Goal: Feedback & Contribution: Submit feedback/report problem

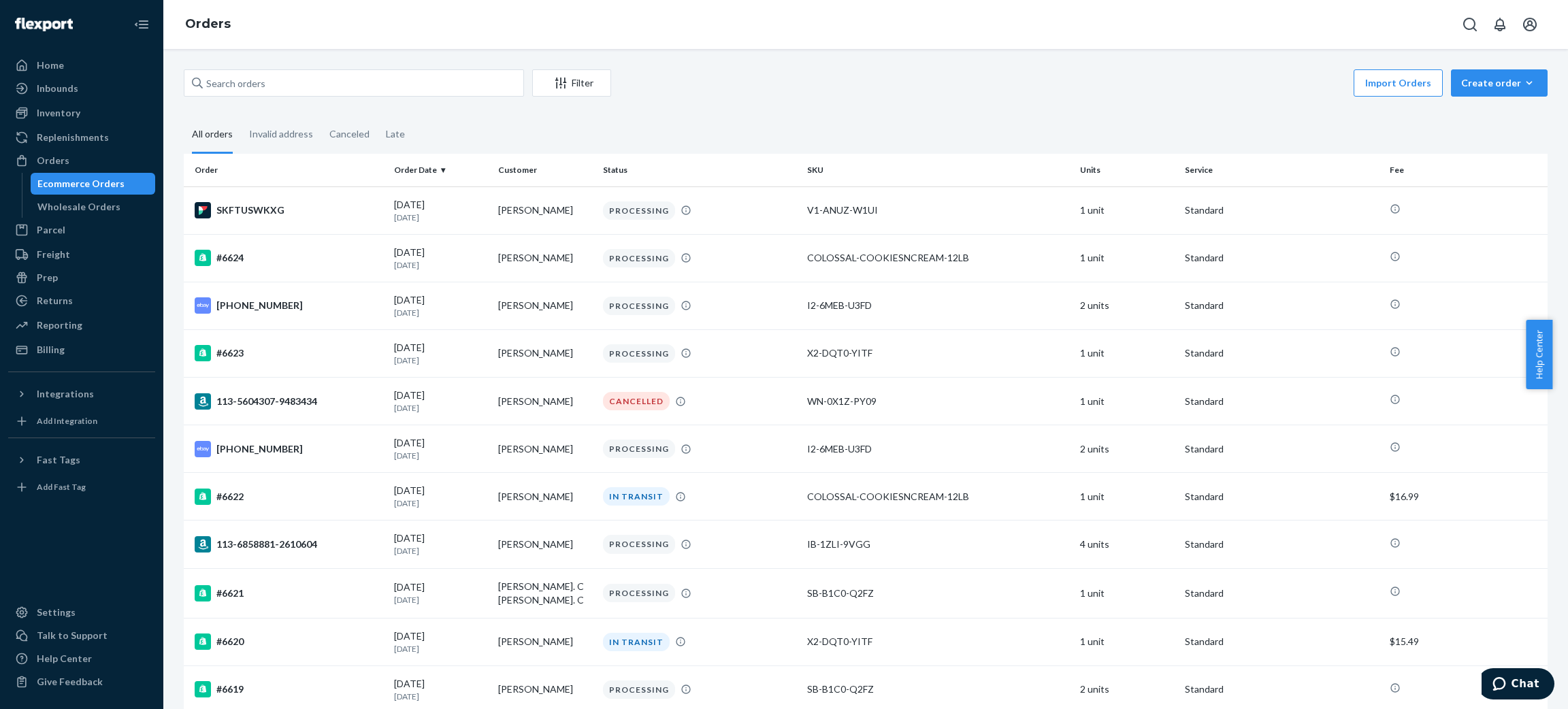
click at [317, 68] on div "Filter Import Orders Create order Ecommerce order Removal order All orders Inva…" at bounding box center [865, 379] width 1405 height 660
click at [322, 80] on input "text" at bounding box center [353, 83] width 340 height 27
paste input "113-7492444-4490664"
type input "113-7492444-4490664"
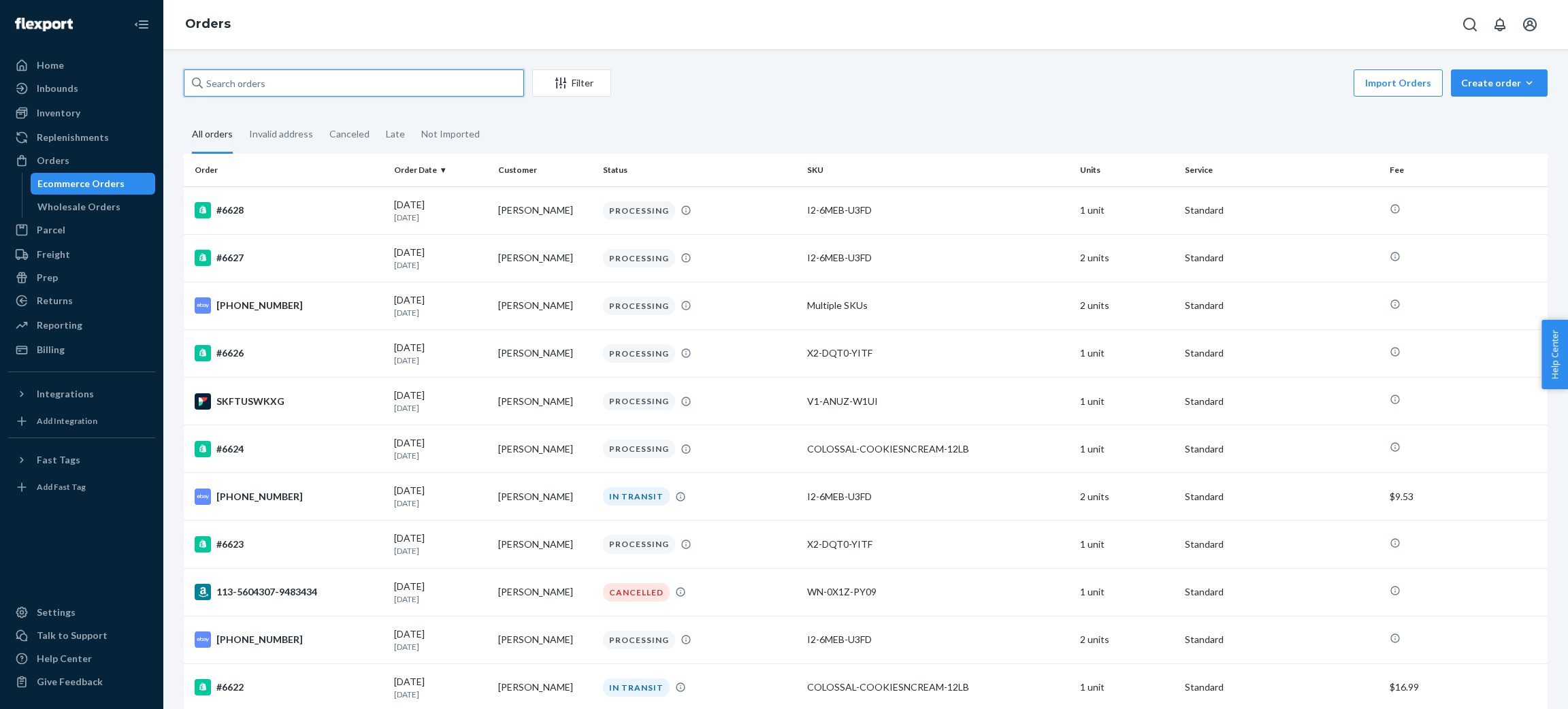
click at [430, 89] on input "text" at bounding box center [353, 83] width 340 height 27
paste input "113-7492444-4490664"
type input "113-7492444-4490664"
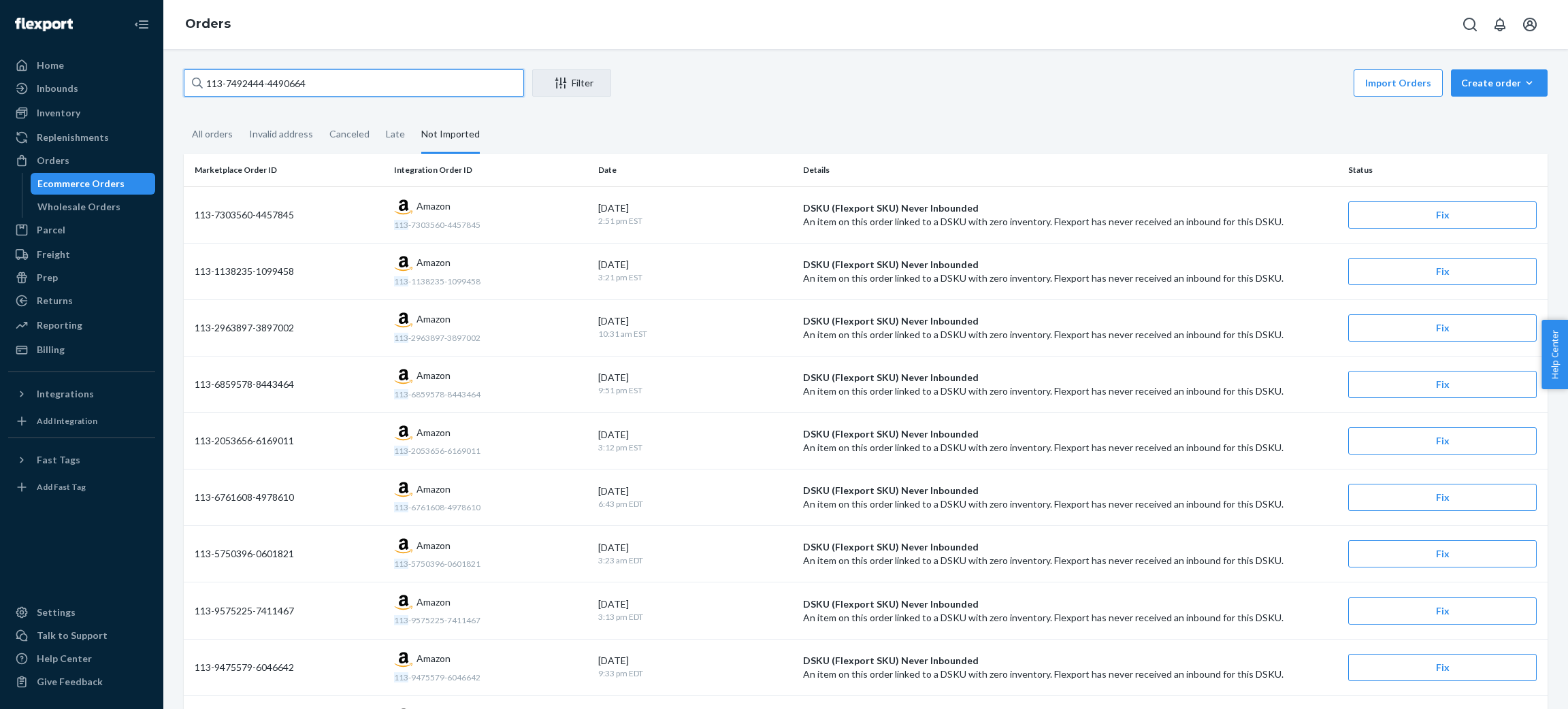
click at [397, 77] on input "113-7492444-4490664" at bounding box center [353, 83] width 340 height 27
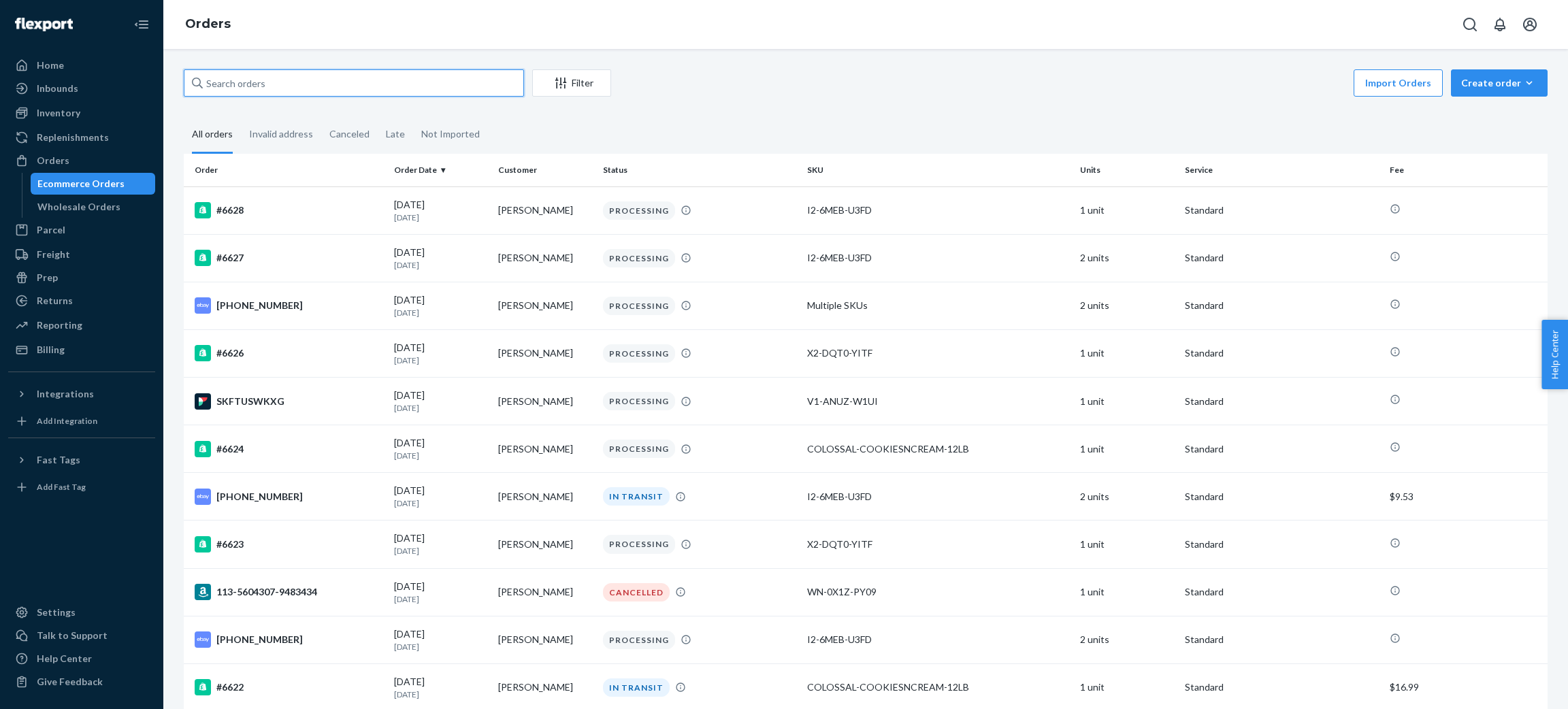
click at [330, 93] on input "text" at bounding box center [353, 83] width 340 height 27
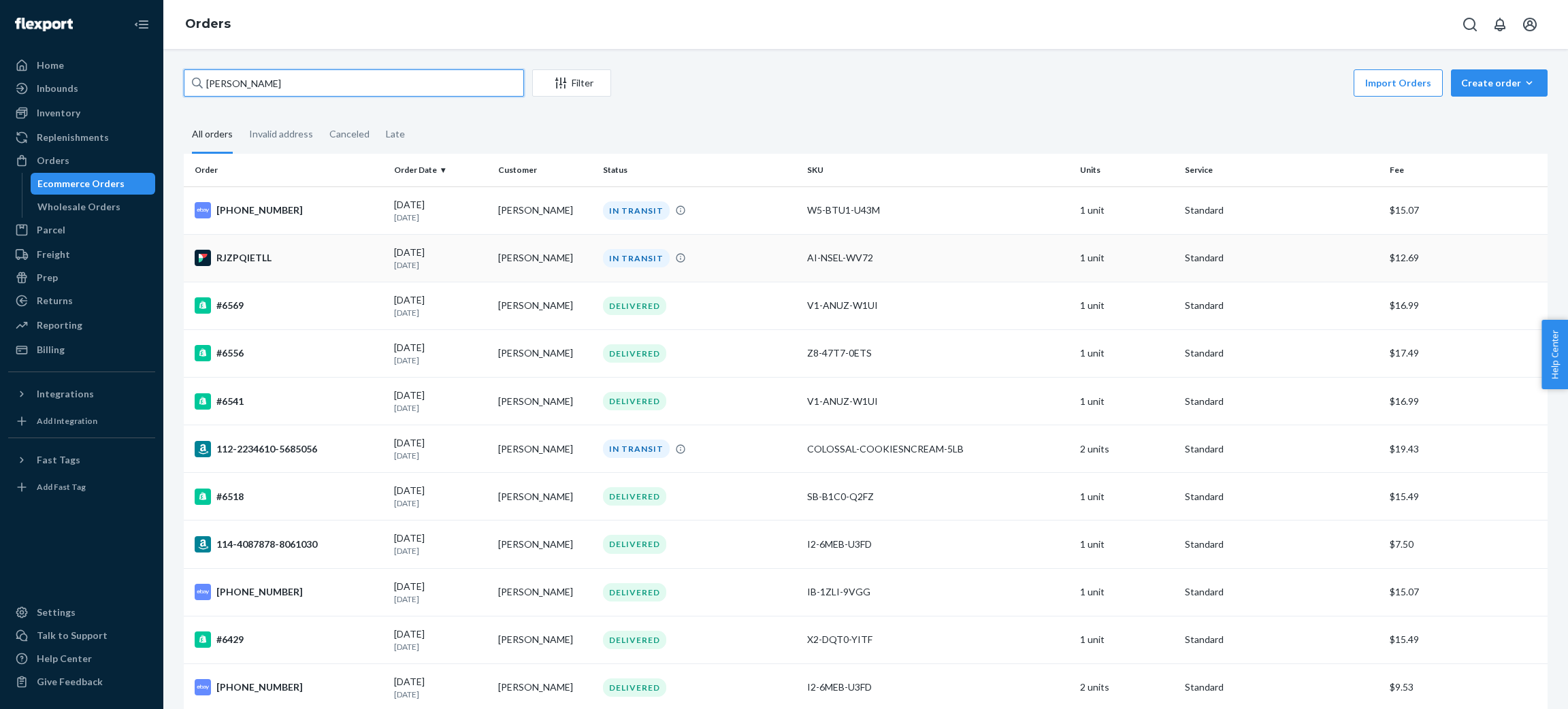
type input "john"
click at [567, 252] on td "John Lehmann" at bounding box center [545, 258] width 105 height 48
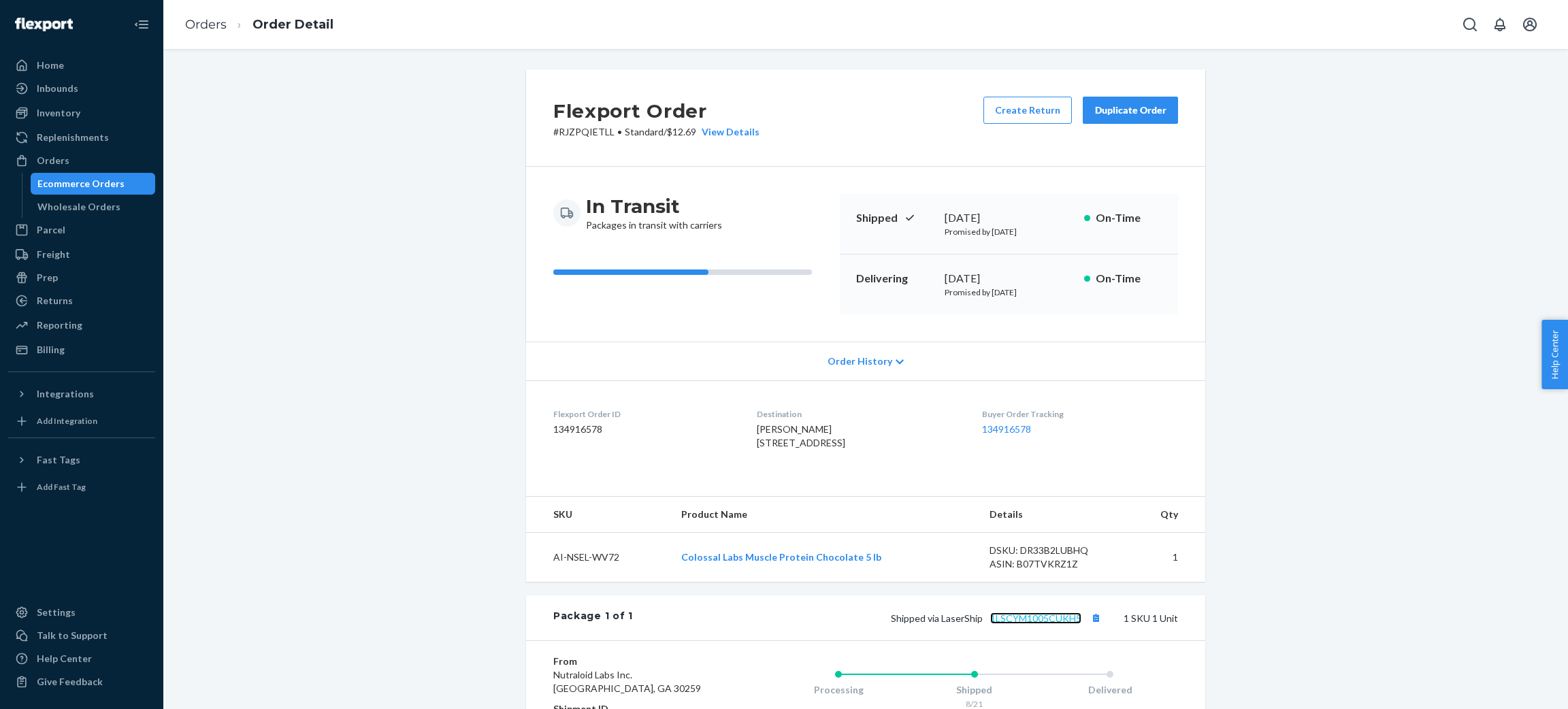
click at [1046, 623] on link "1LSCYM1005CUKH5" at bounding box center [1036, 618] width 91 height 11
click at [216, 23] on link "Orders" at bounding box center [205, 24] width 41 height 15
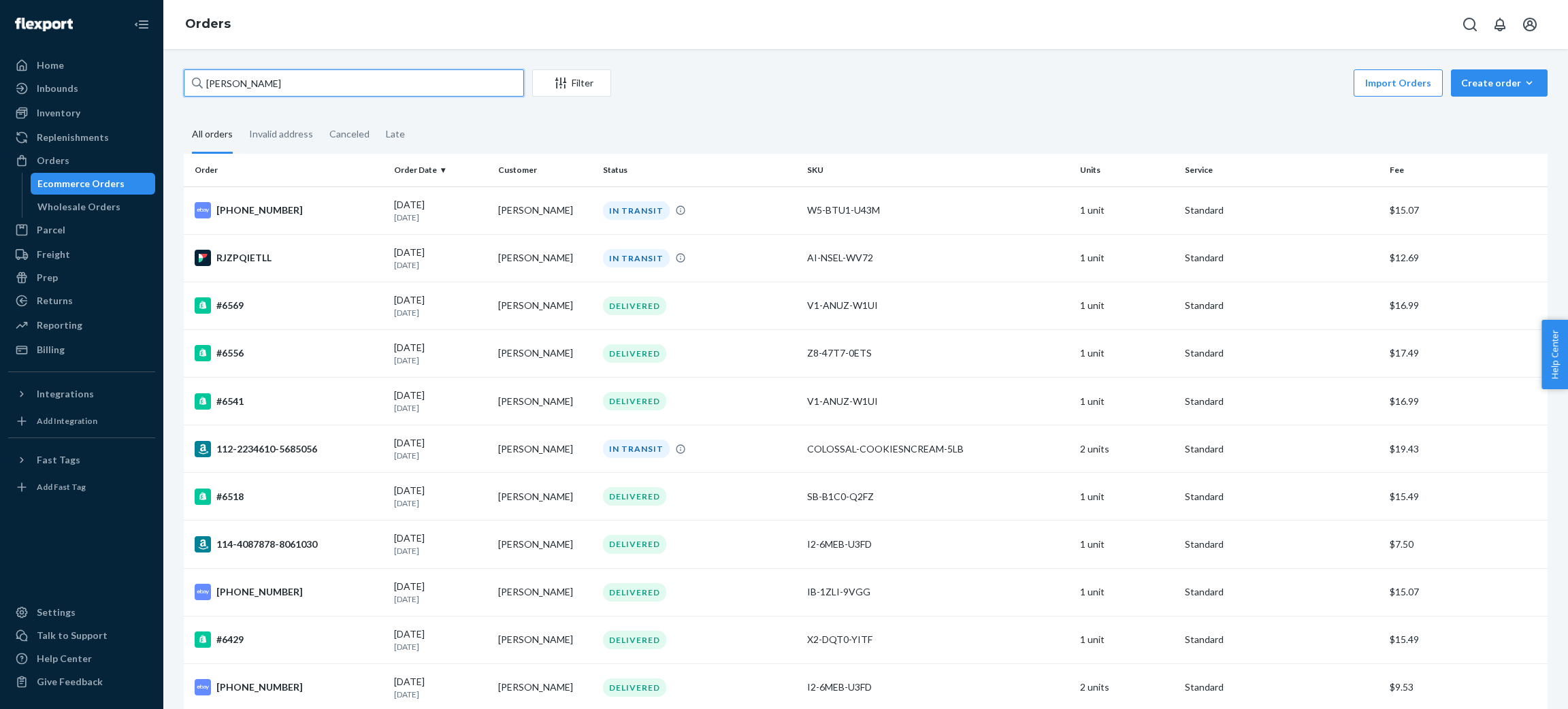
click at [300, 95] on input "john" at bounding box center [353, 83] width 340 height 27
click at [297, 93] on input "john" at bounding box center [353, 83] width 340 height 27
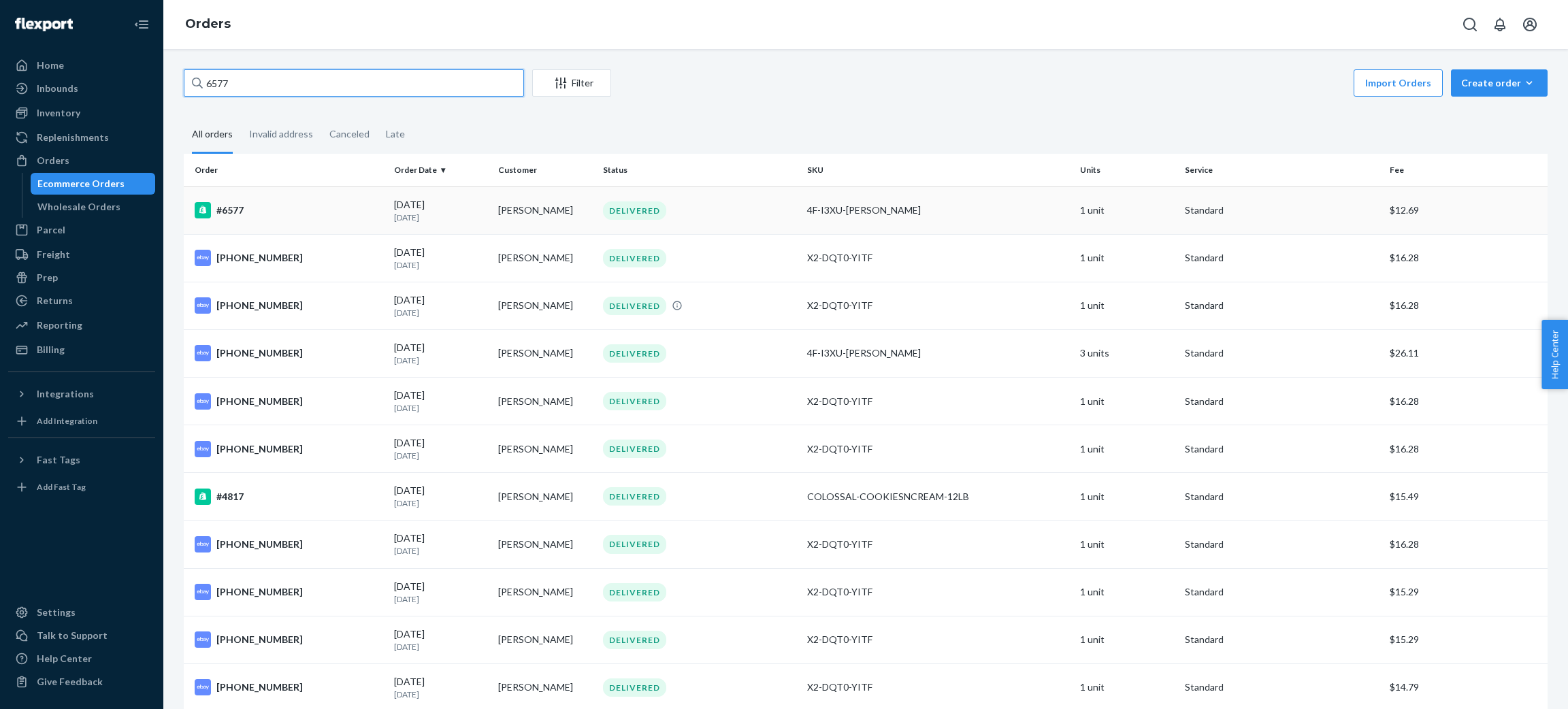
type input "6577"
click at [425, 216] on p "3 days ago" at bounding box center [441, 217] width 94 height 11
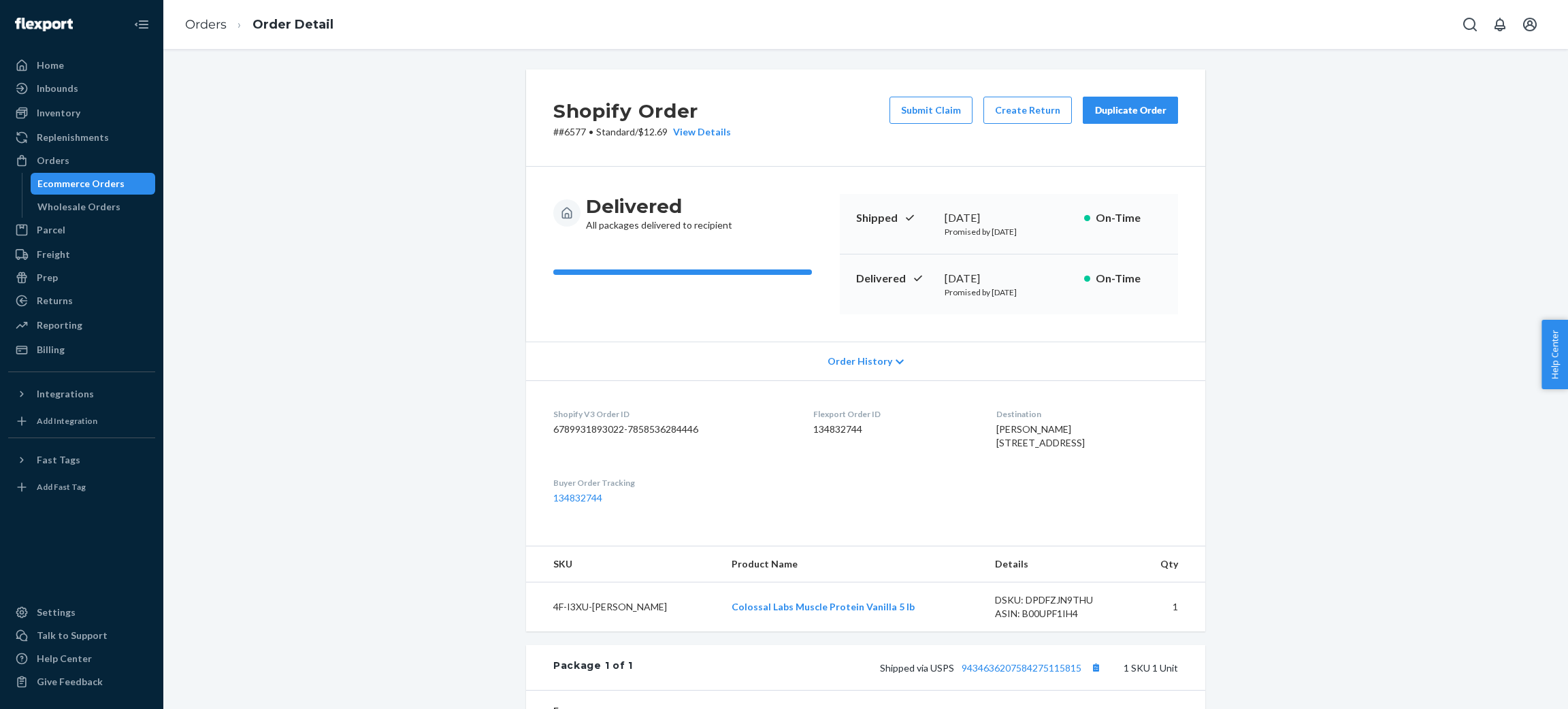
click at [1120, 115] on div "Duplicate Order" at bounding box center [1129, 110] width 72 height 14
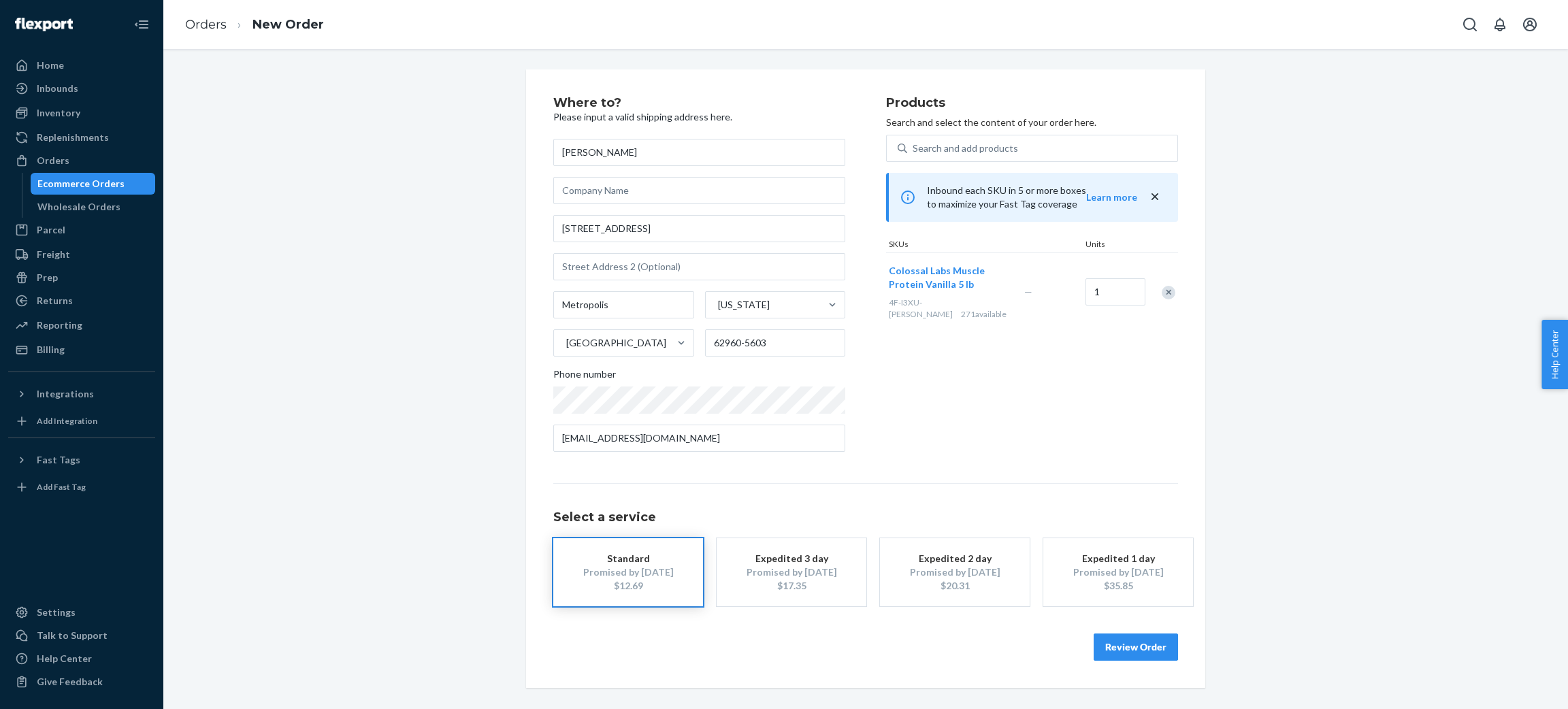
click at [748, 578] on div "Promised by Aug 28, 2025" at bounding box center [791, 572] width 109 height 14
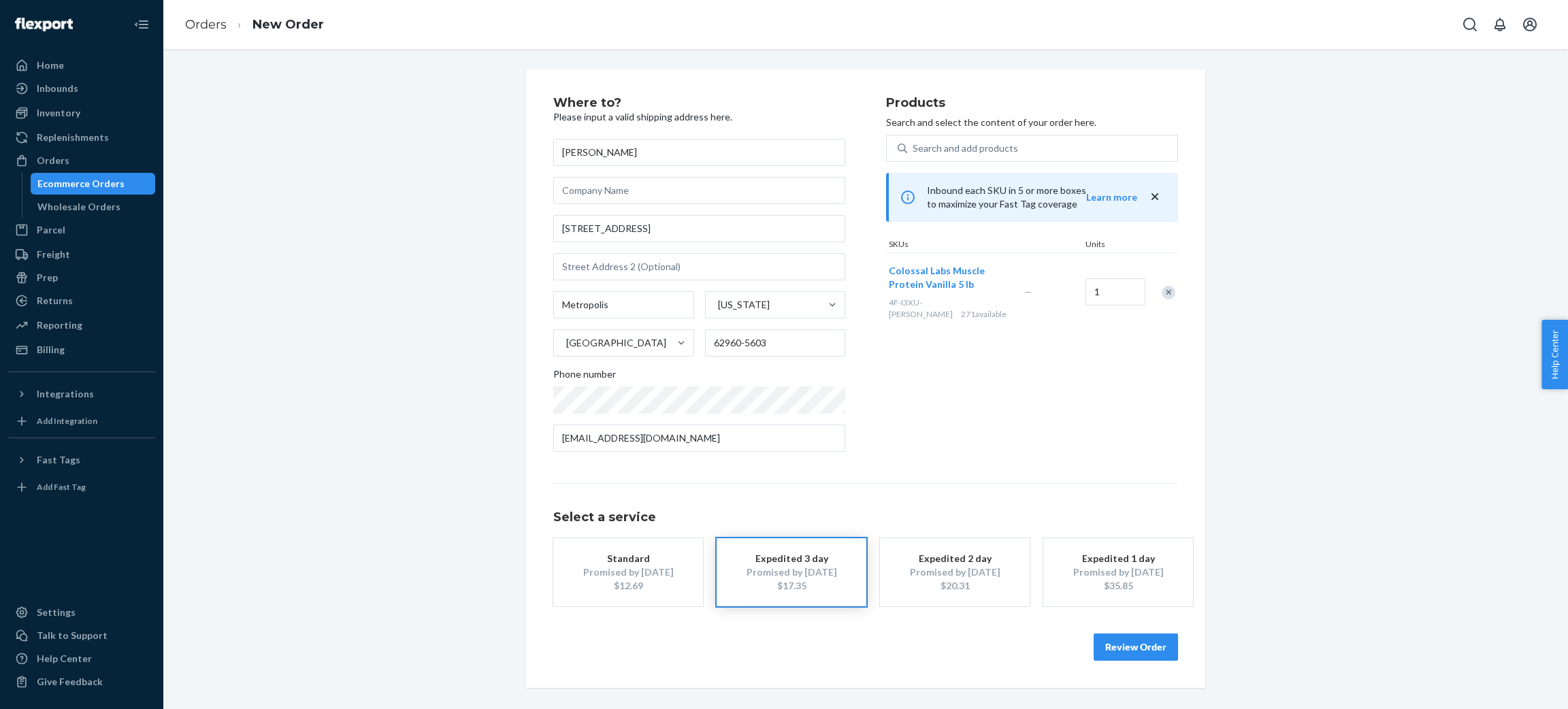
click at [1133, 636] on button "Review Order" at bounding box center [1136, 647] width 84 height 27
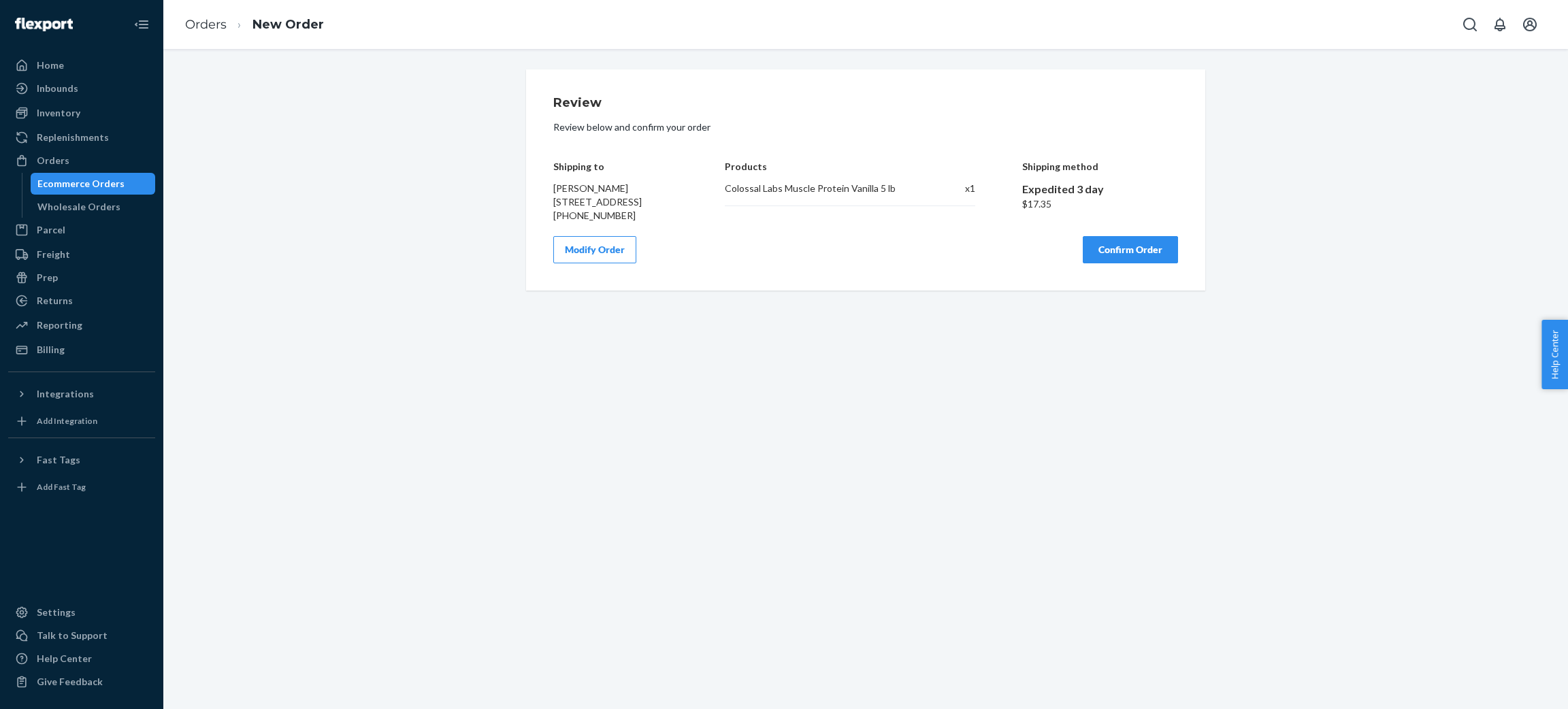
click at [1129, 263] on button "Confirm Order" at bounding box center [1130, 250] width 95 height 27
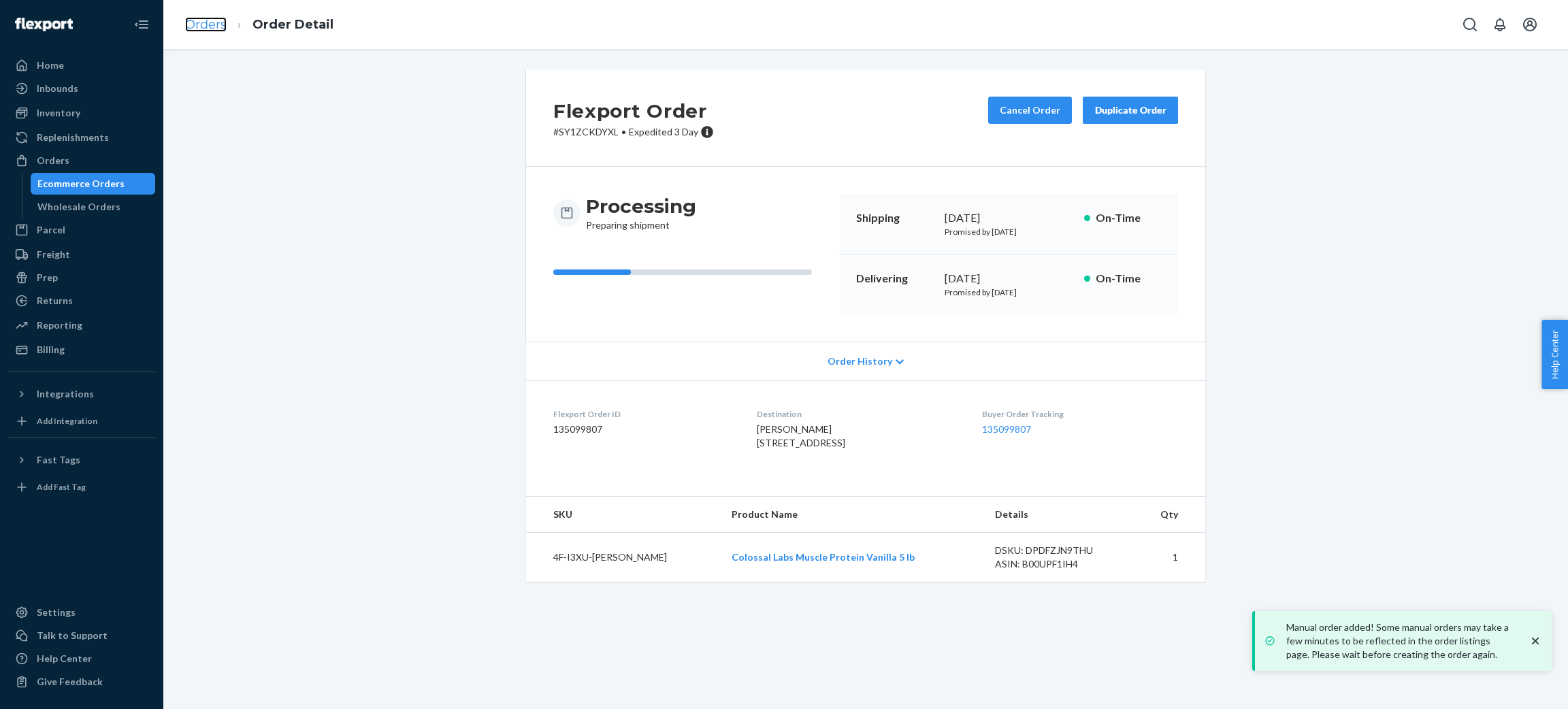
click at [212, 23] on link "Orders" at bounding box center [205, 24] width 41 height 15
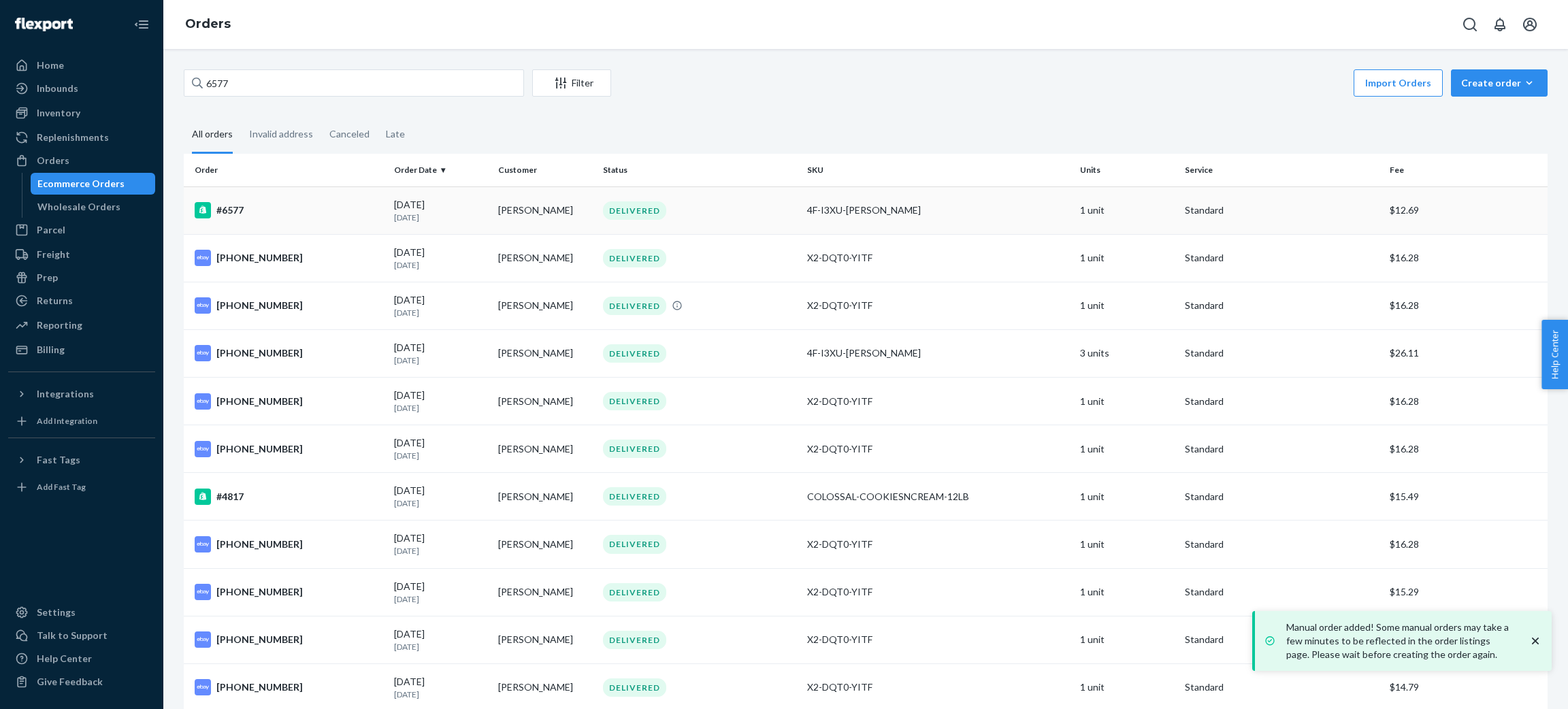
click at [572, 220] on td "Jason Hillebrand" at bounding box center [545, 210] width 105 height 48
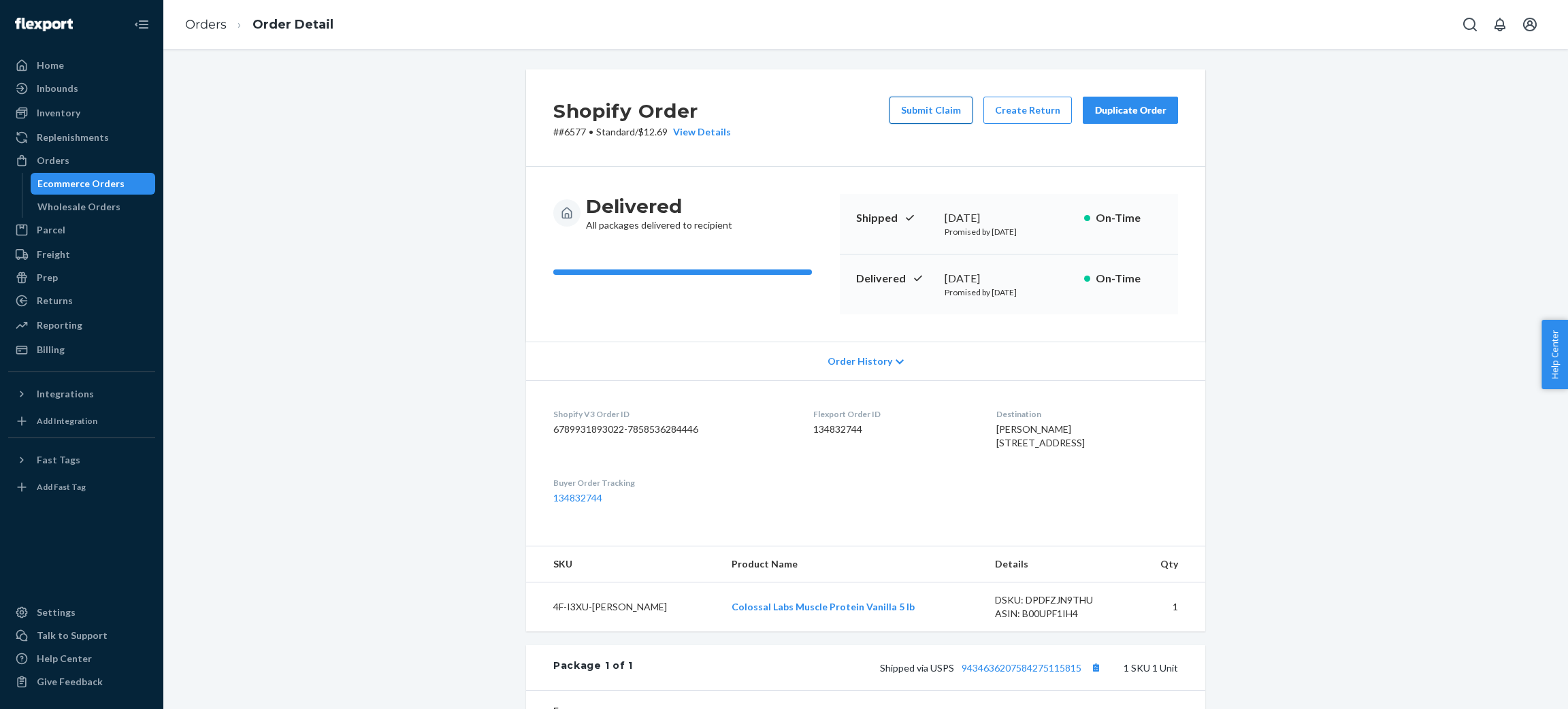
click at [916, 109] on button "Submit Claim" at bounding box center [931, 111] width 83 height 27
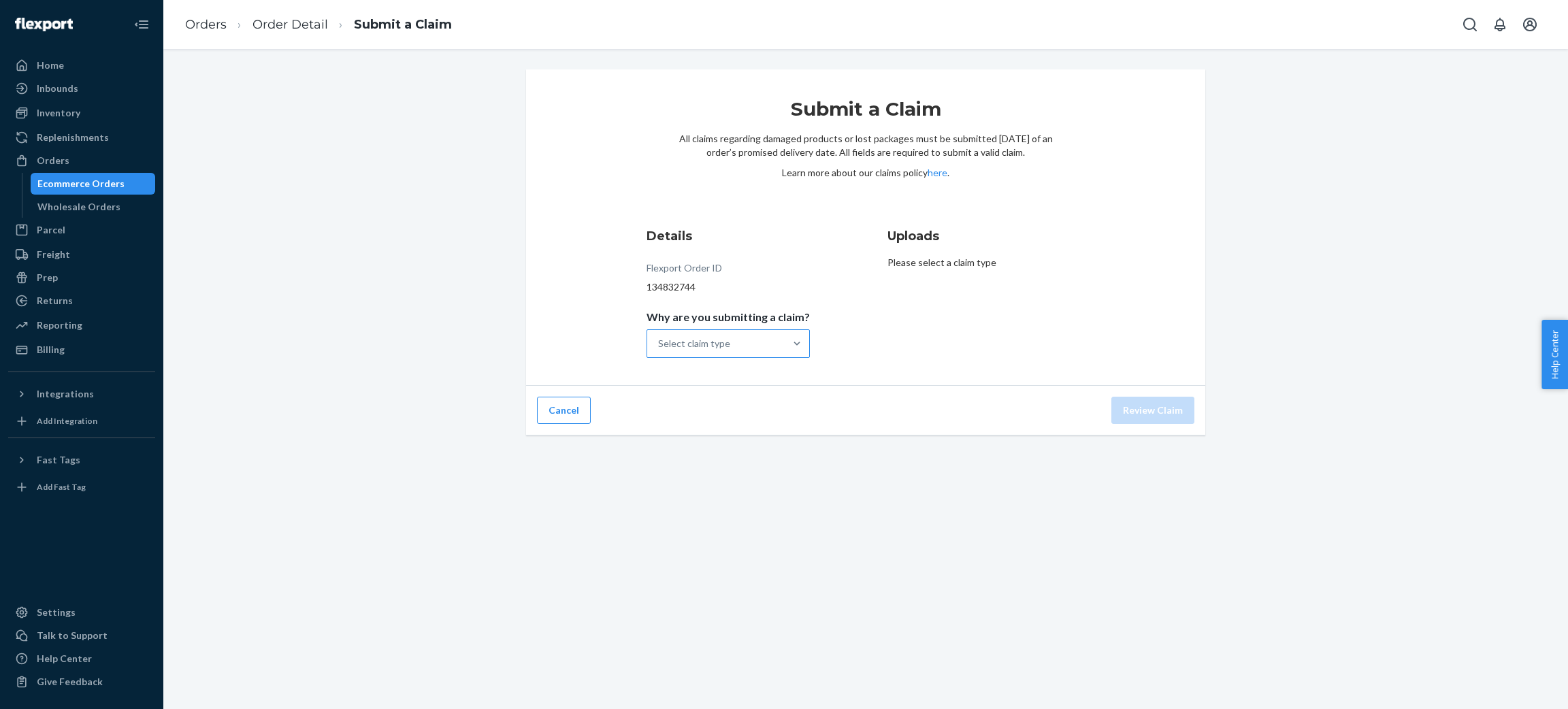
click at [750, 350] on div "Select claim type" at bounding box center [716, 344] width 137 height 27
click at [659, 350] on input "Why are you submitting a claim? Select claim type" at bounding box center [659, 343] width 2 height 14
click at [746, 397] on div "Order delivered damaged" at bounding box center [728, 404] width 158 height 27
click at [659, 350] on input "Why are you submitting a claim? option Order delivered damaged focused, 2 of 4.…" at bounding box center [659, 343] width 2 height 14
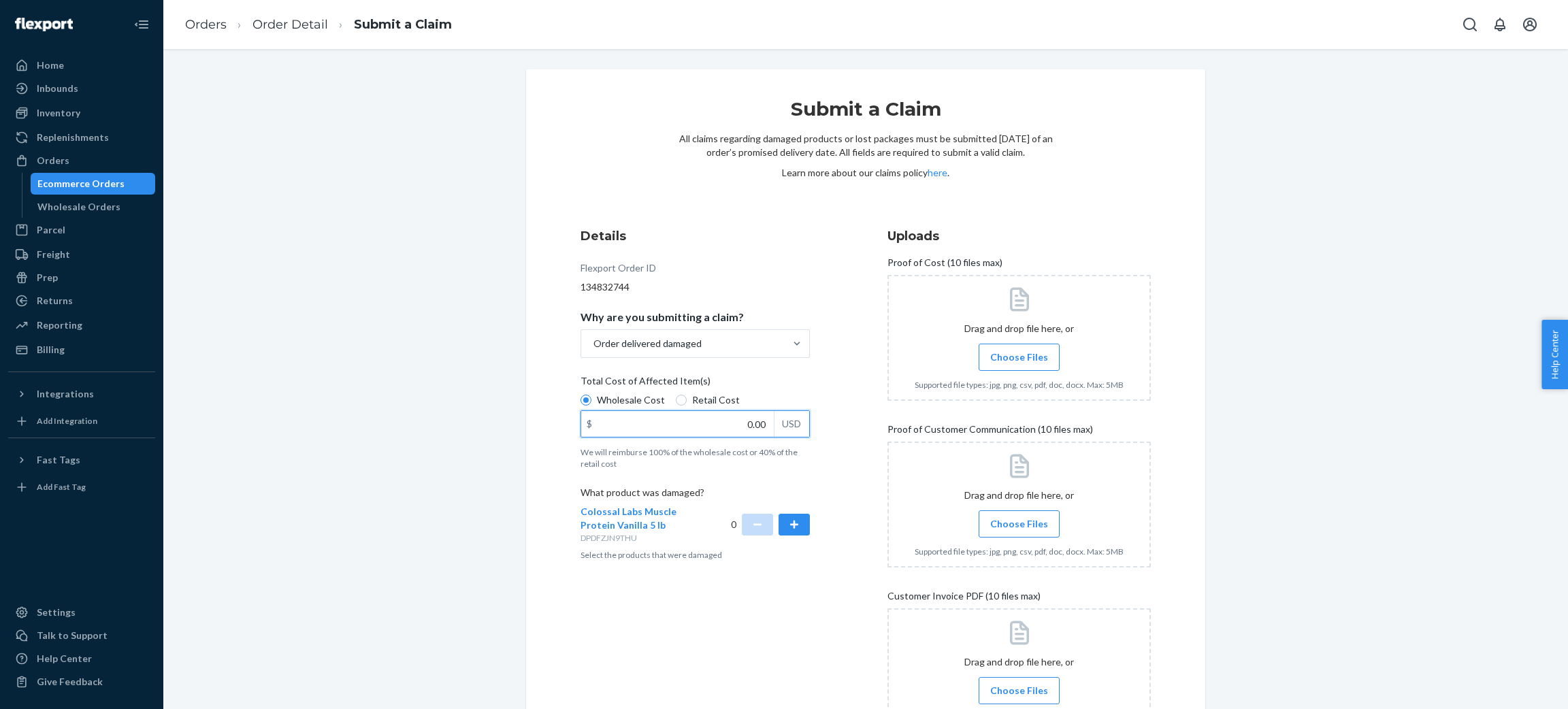
drag, startPoint x: 736, startPoint y: 422, endPoint x: 835, endPoint y: 434, distance: 99.7
click at [835, 434] on div "Details Flexport Order ID 134832744 Why are you submitting a claim? Order deliv…" at bounding box center [865, 494] width 570 height 535
type input "59.99"
click at [797, 528] on button "button" at bounding box center [794, 524] width 32 height 22
click at [1024, 359] on span "Choose Files" at bounding box center [1019, 357] width 58 height 14
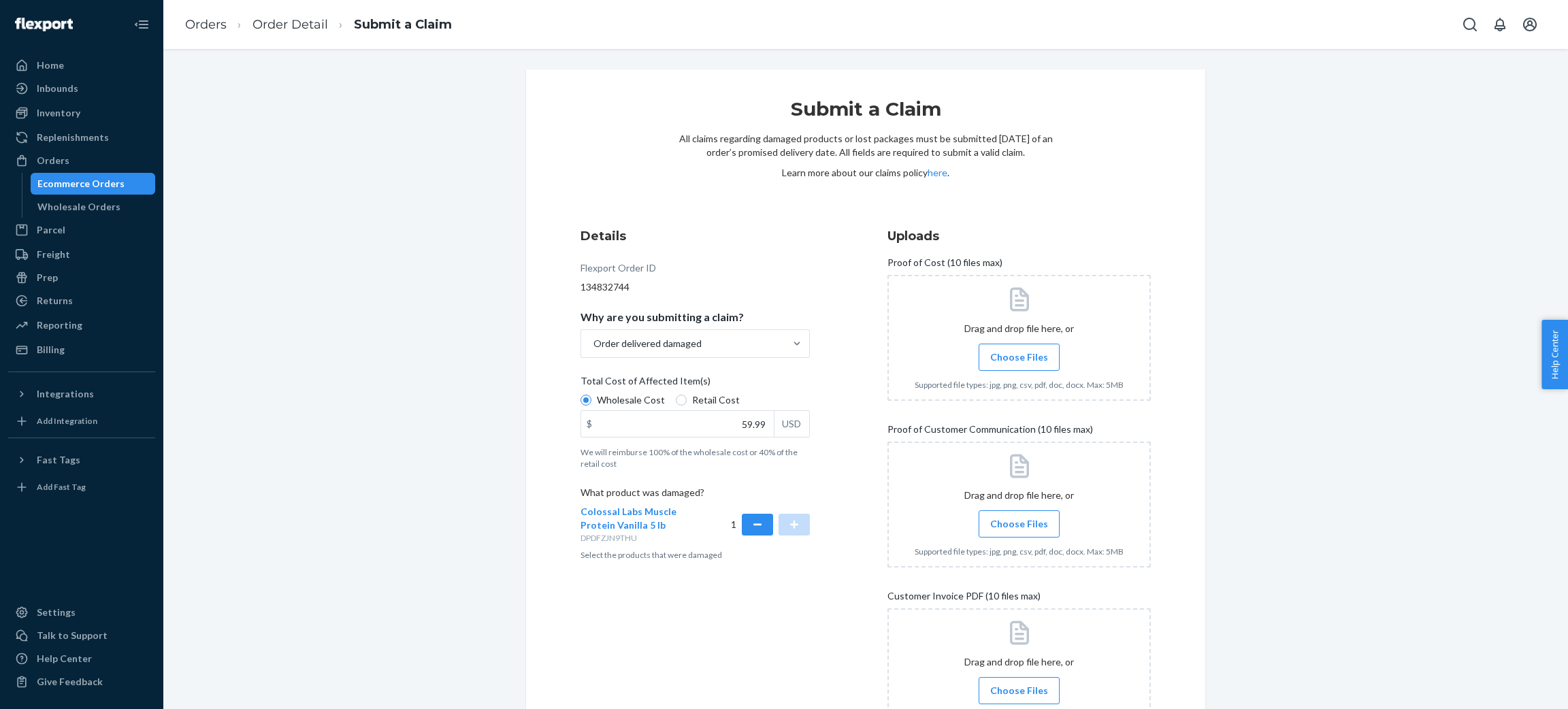
click at [1019, 359] on input "Choose Files" at bounding box center [1019, 357] width 1 height 15
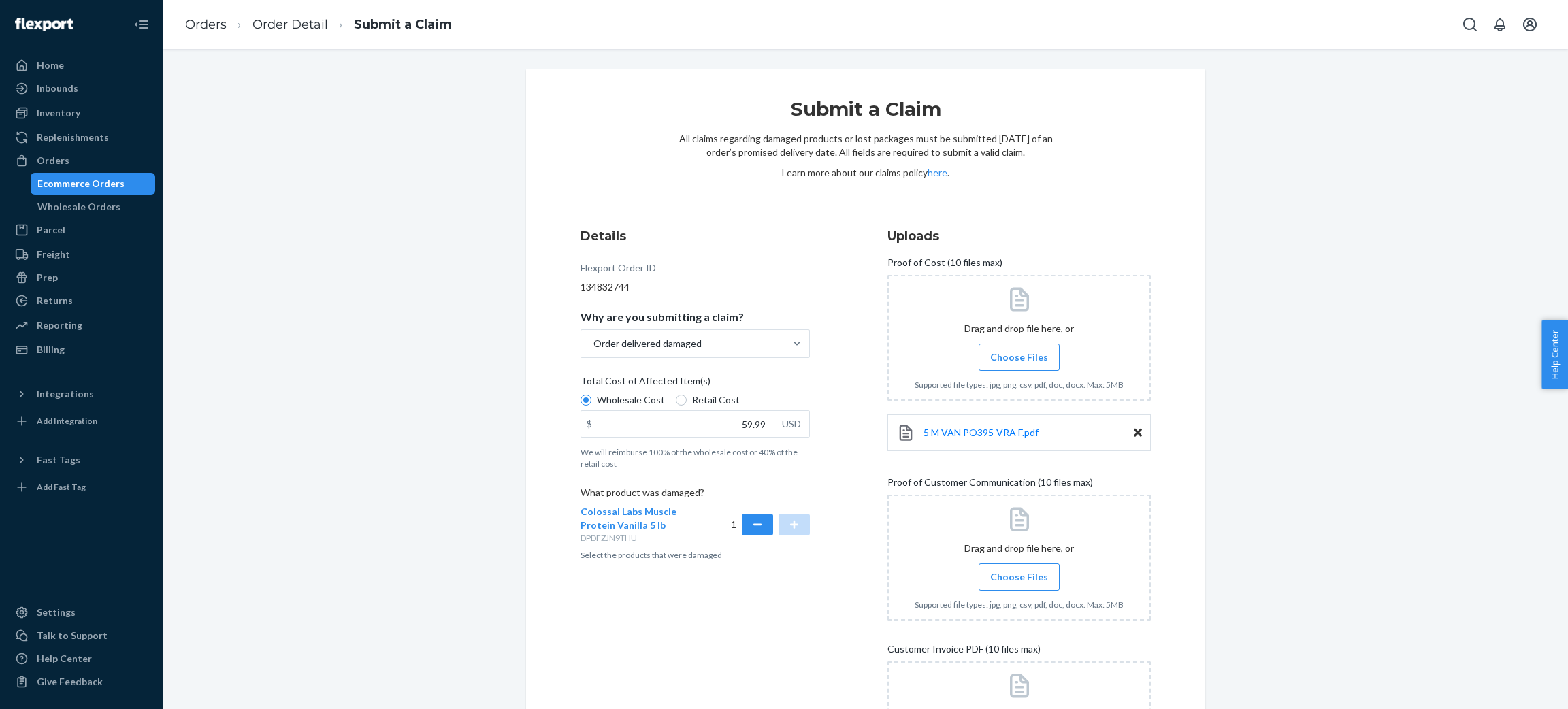
click at [1001, 581] on span "Choose Files" at bounding box center [1019, 577] width 58 height 14
click at [1019, 581] on input "Choose Files" at bounding box center [1019, 577] width 1 height 15
click at [1015, 578] on span "Choose Files" at bounding box center [1019, 577] width 58 height 14
click at [1019, 578] on input "Choose Files" at bounding box center [1019, 577] width 1 height 15
click at [1006, 578] on span "Choose Files" at bounding box center [1019, 577] width 58 height 14
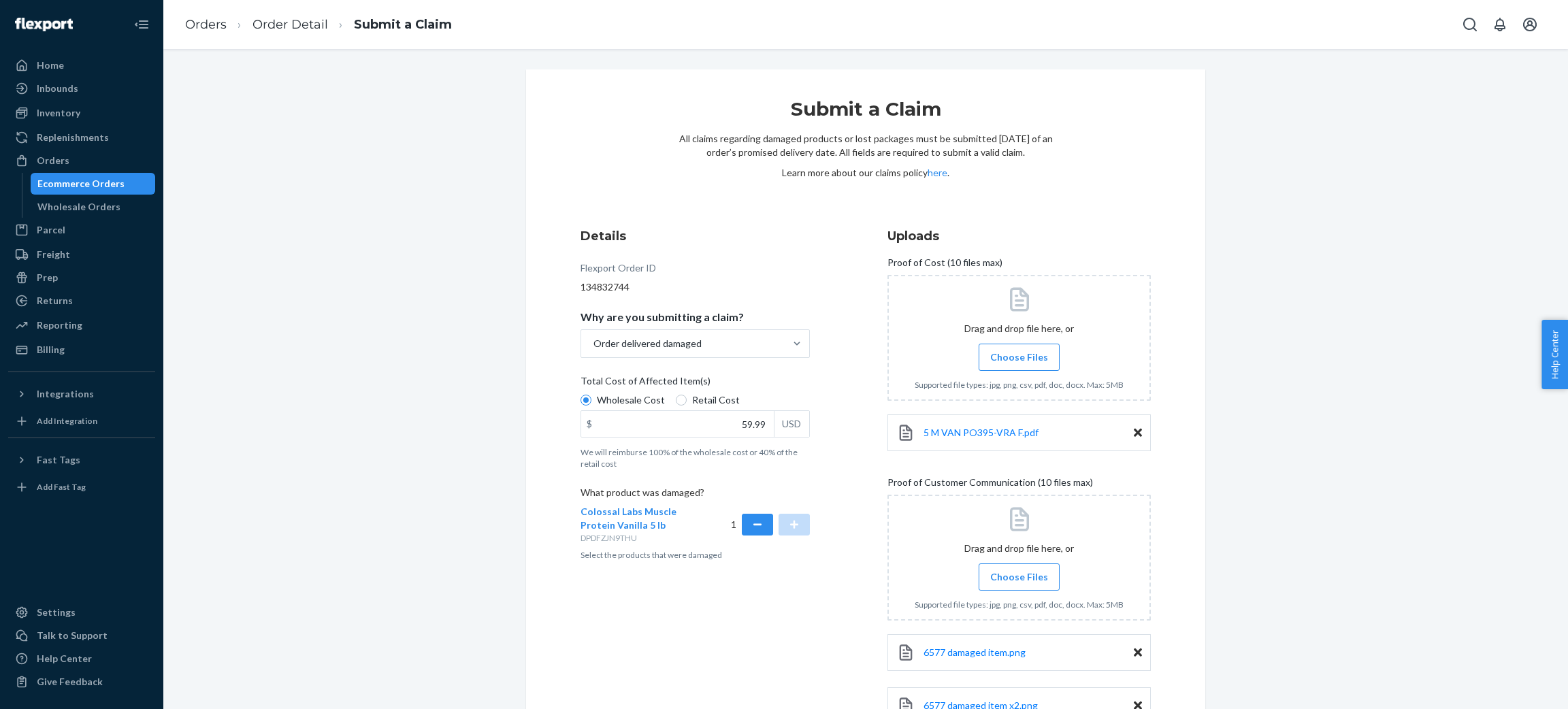
click at [1019, 578] on input "Choose Files" at bounding box center [1019, 577] width 1 height 15
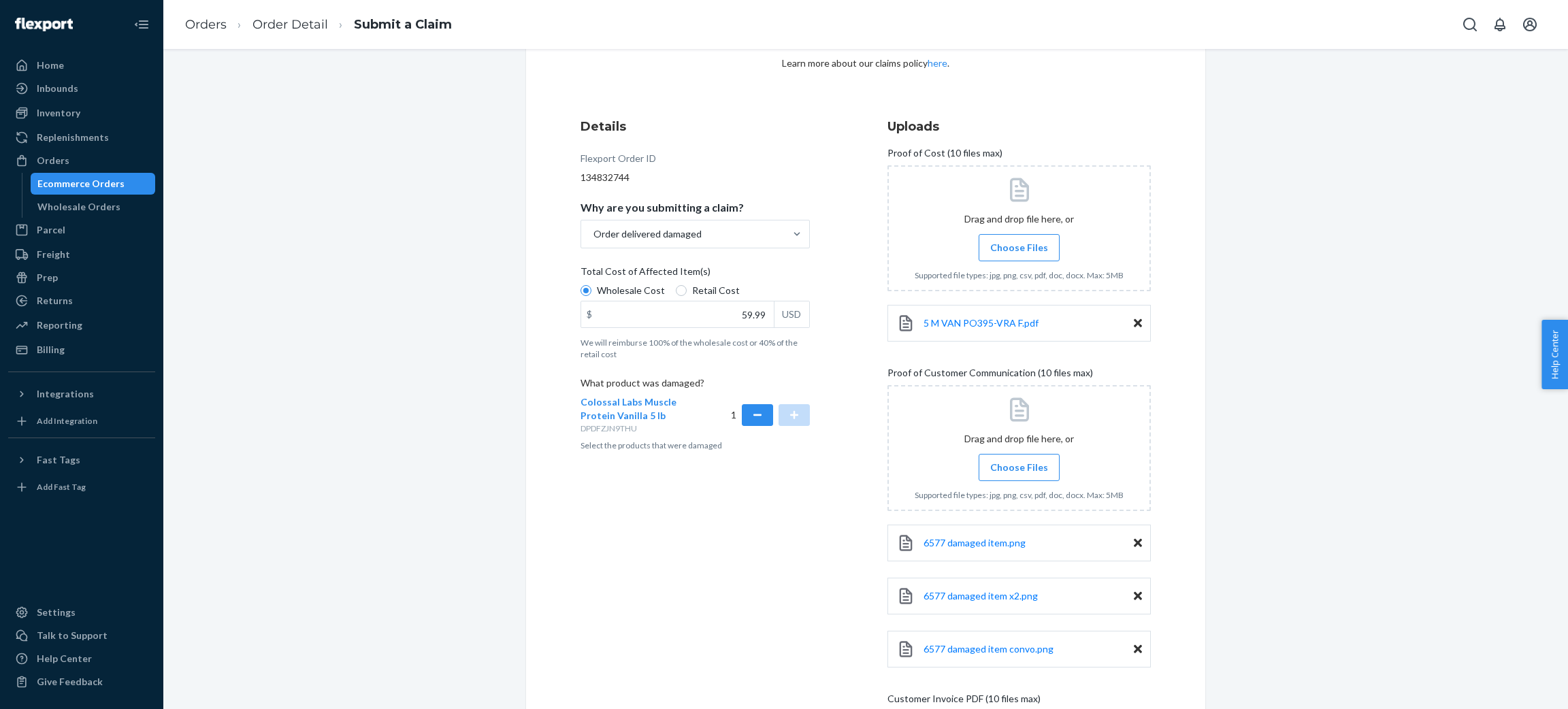
scroll to position [313, 0]
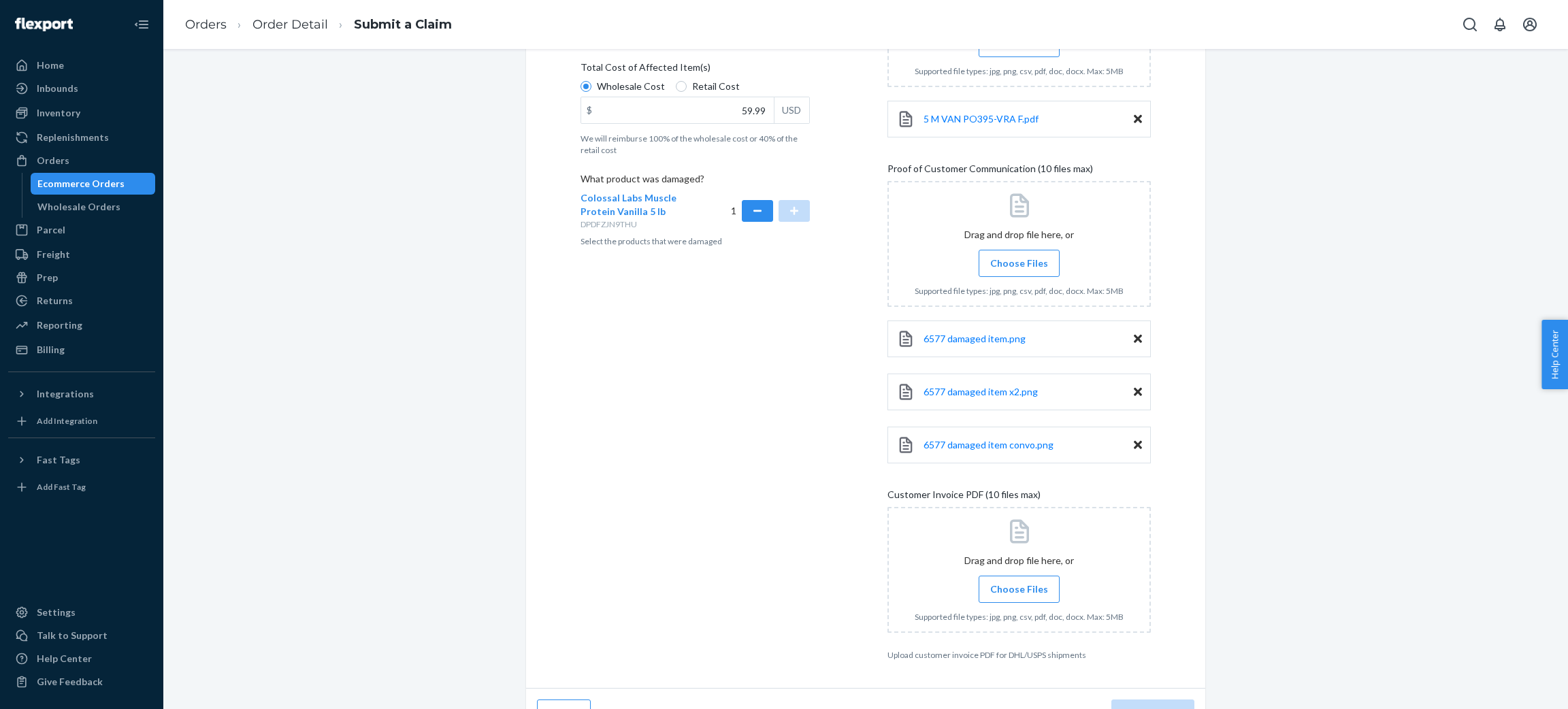
click at [994, 589] on span "Choose Files" at bounding box center [1019, 589] width 58 height 14
click at [1019, 589] on input "Choose Files" at bounding box center [1019, 589] width 1 height 15
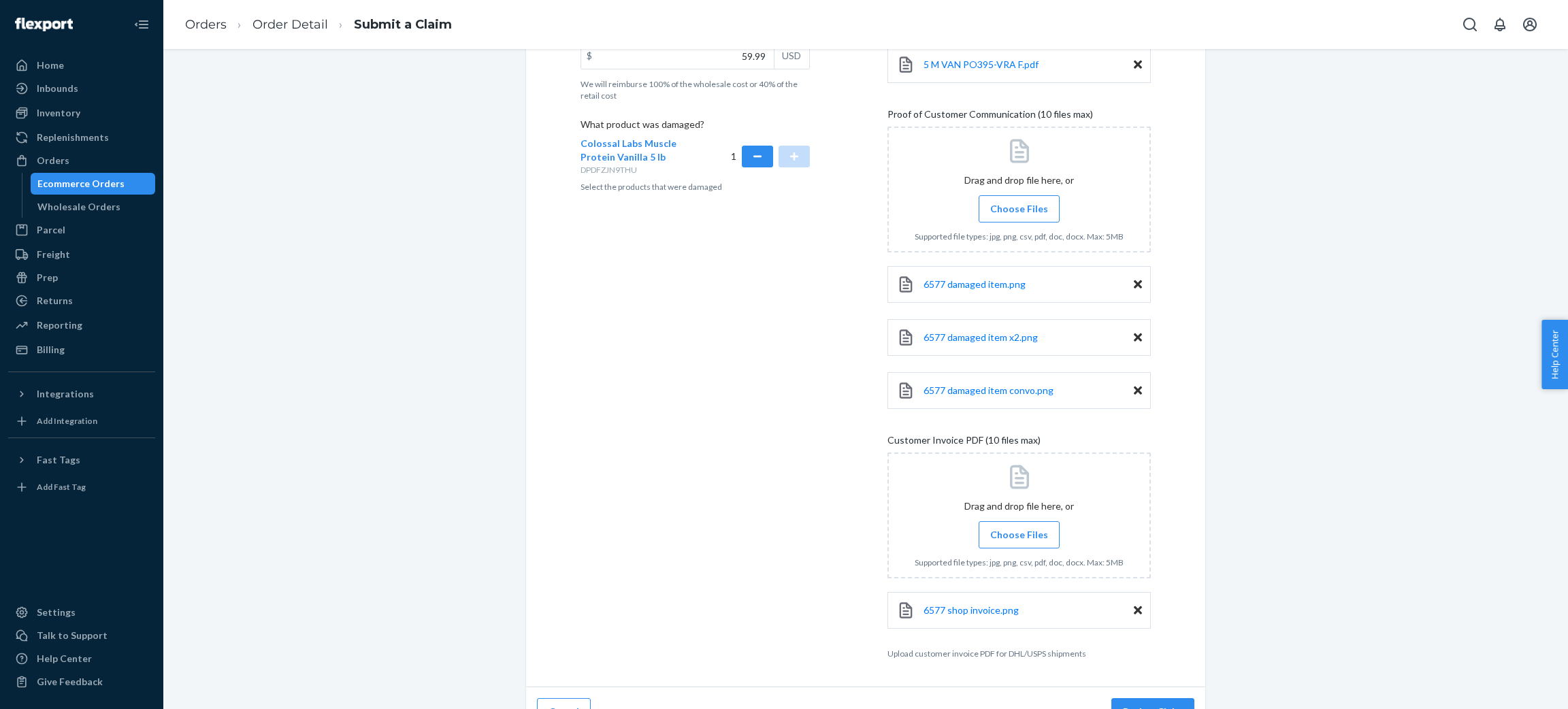
scroll to position [396, 0]
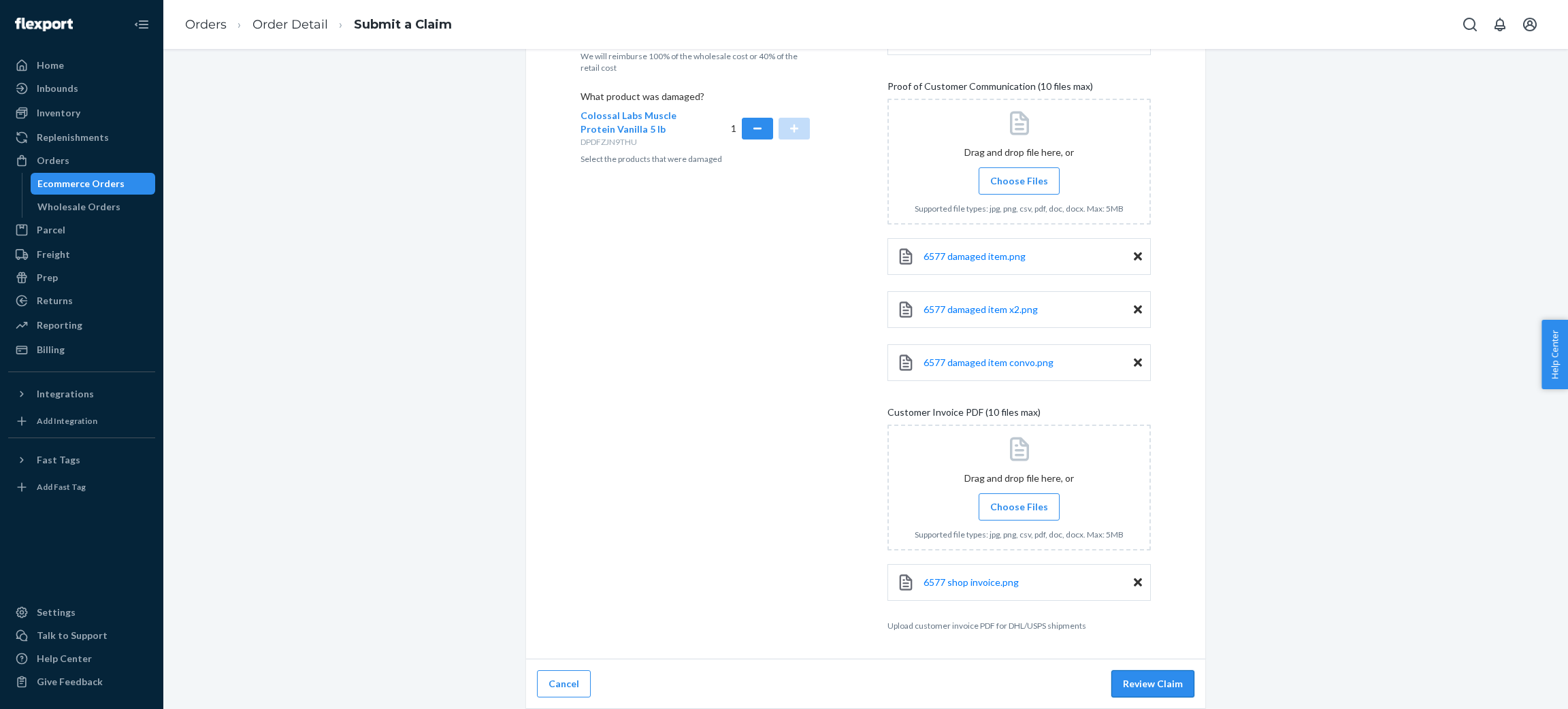
click at [1167, 685] on button "Review Claim" at bounding box center [1152, 684] width 83 height 27
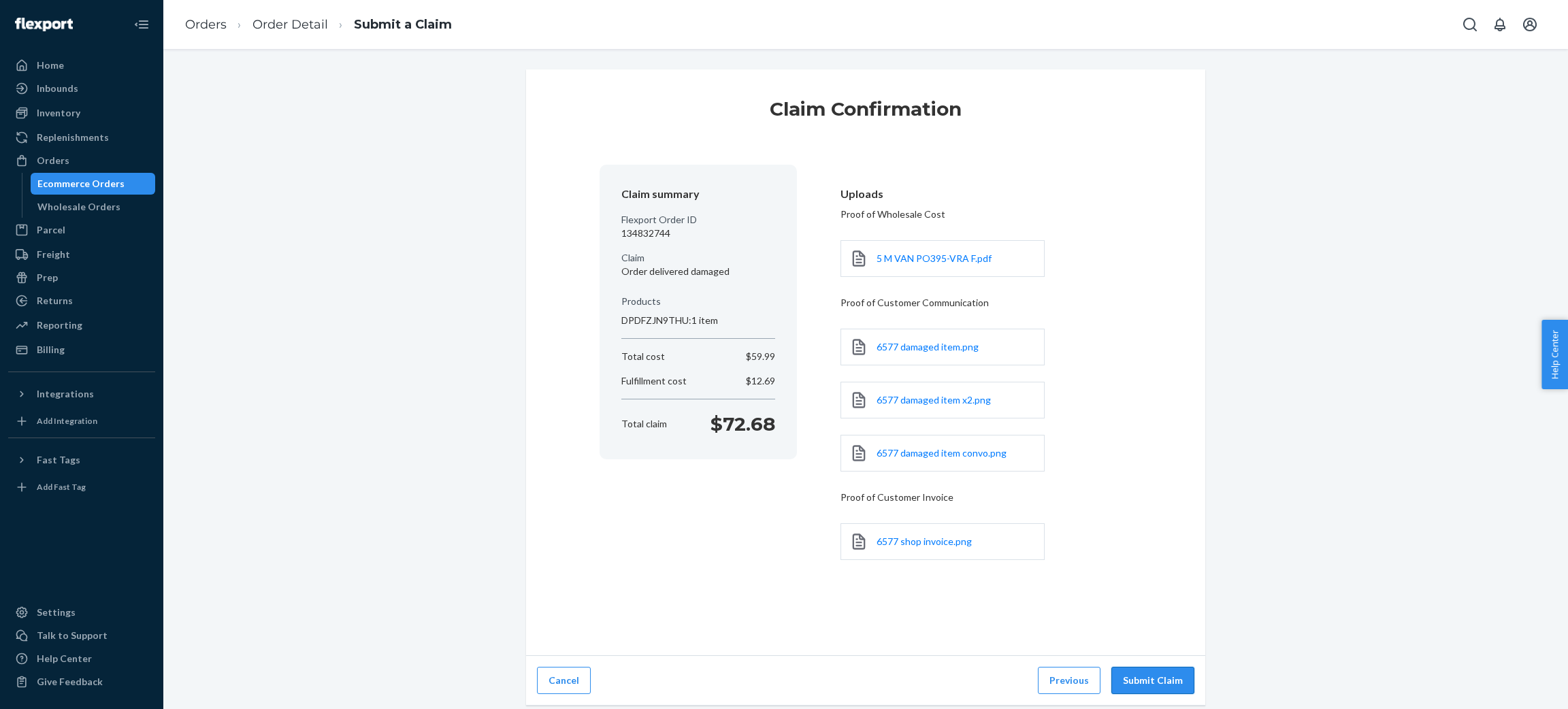
click at [1141, 677] on button "Submit Claim" at bounding box center [1152, 680] width 83 height 27
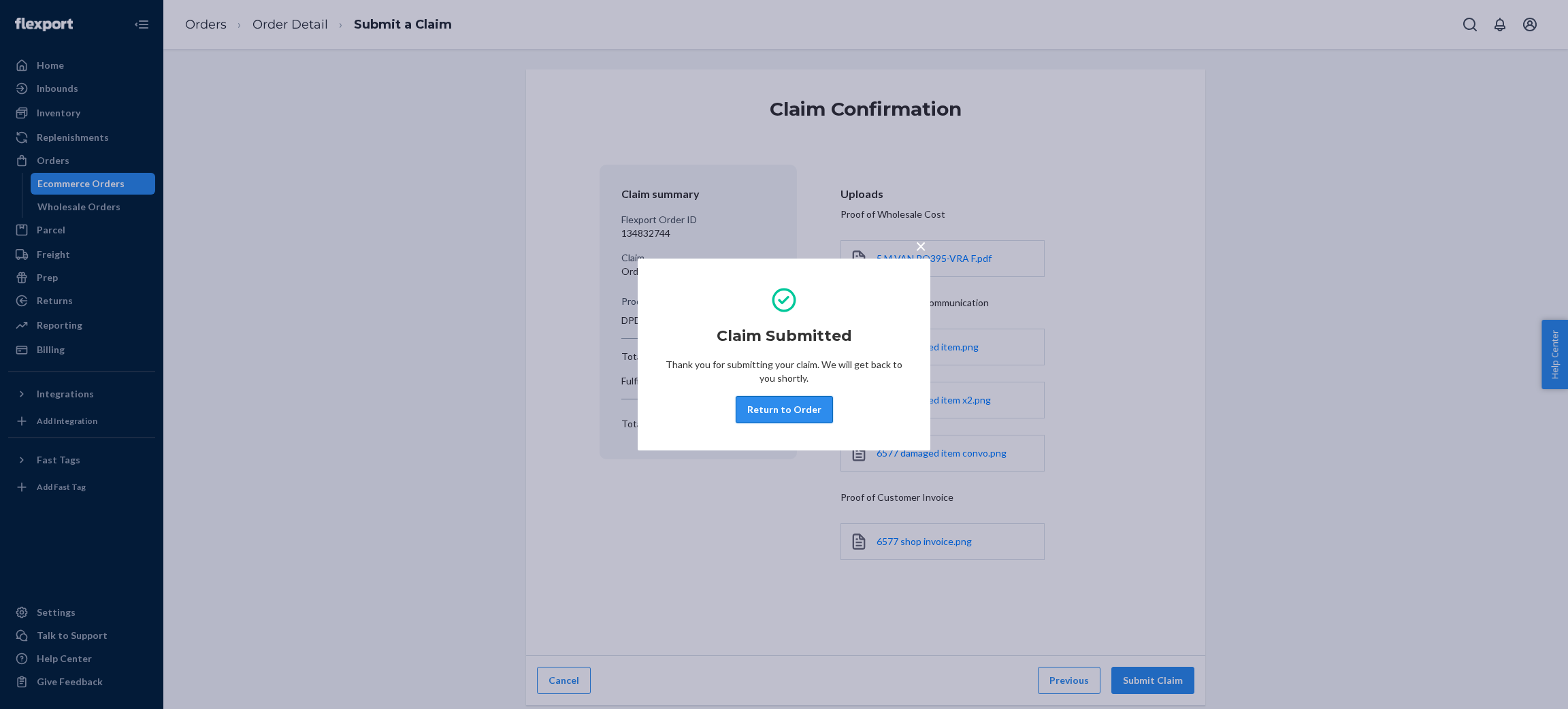
click at [799, 413] on button "Return to Order" at bounding box center [784, 409] width 97 height 27
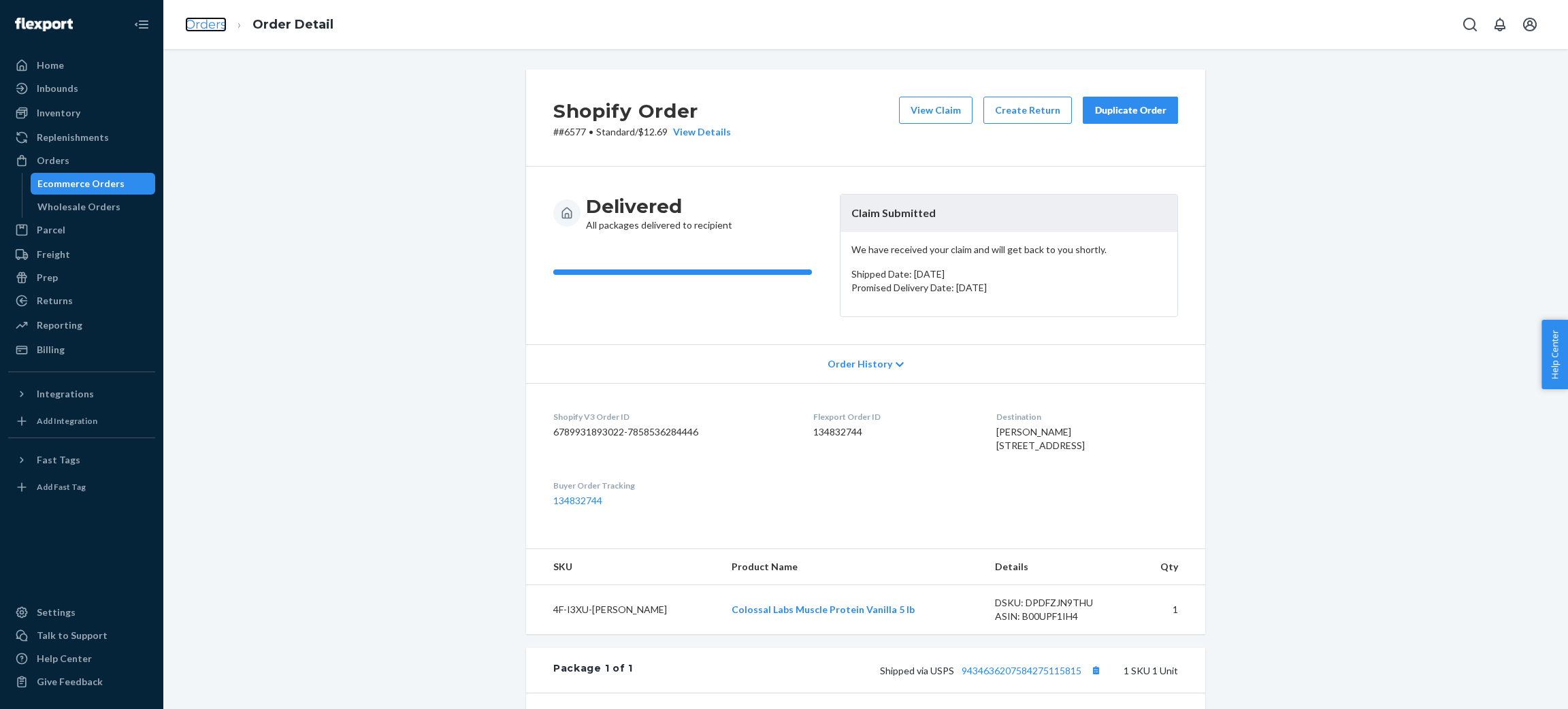
click at [200, 22] on link "Orders" at bounding box center [205, 24] width 41 height 15
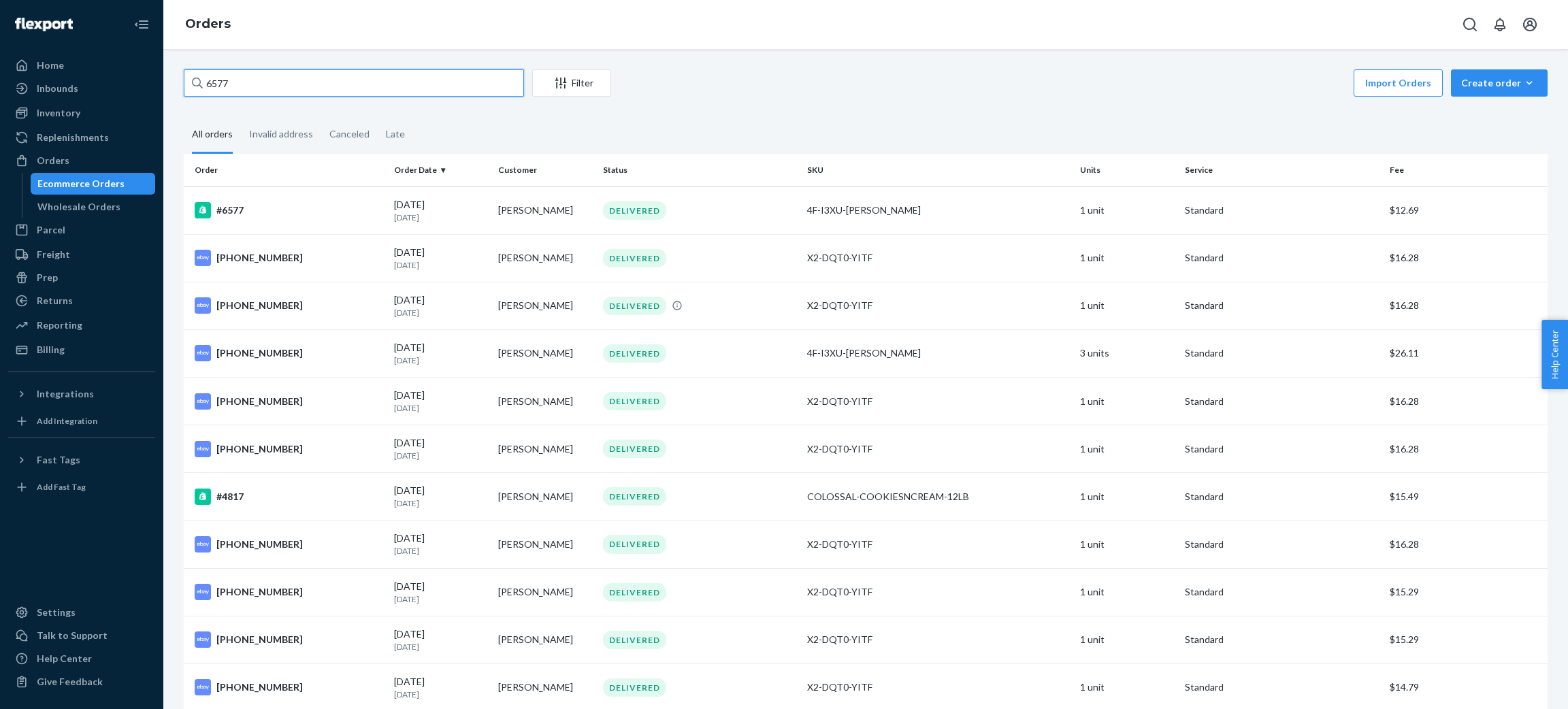
click at [312, 76] on input "6577" at bounding box center [353, 83] width 340 height 27
